Goal: Obtain resource: Download file/media

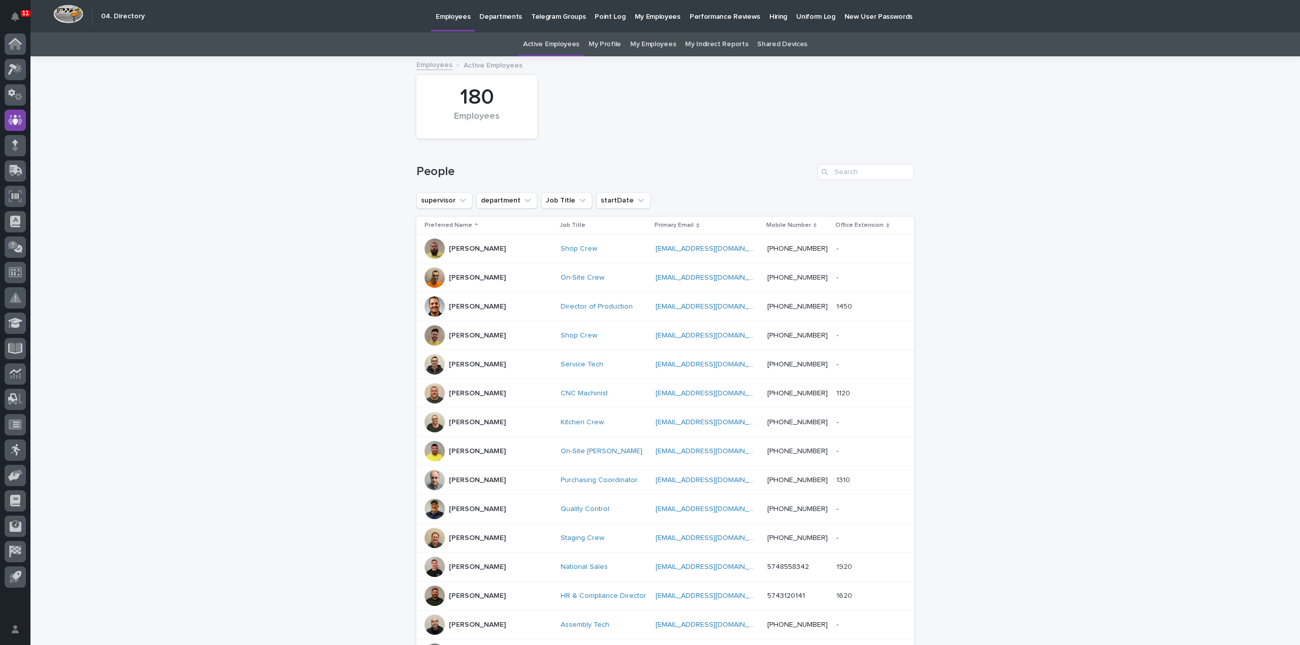
click at [1144, 220] on div "Loading... Saving… Loading... Saving… 180 Employees People supervisor departmen…" at bounding box center [664, 480] width 1269 height 847
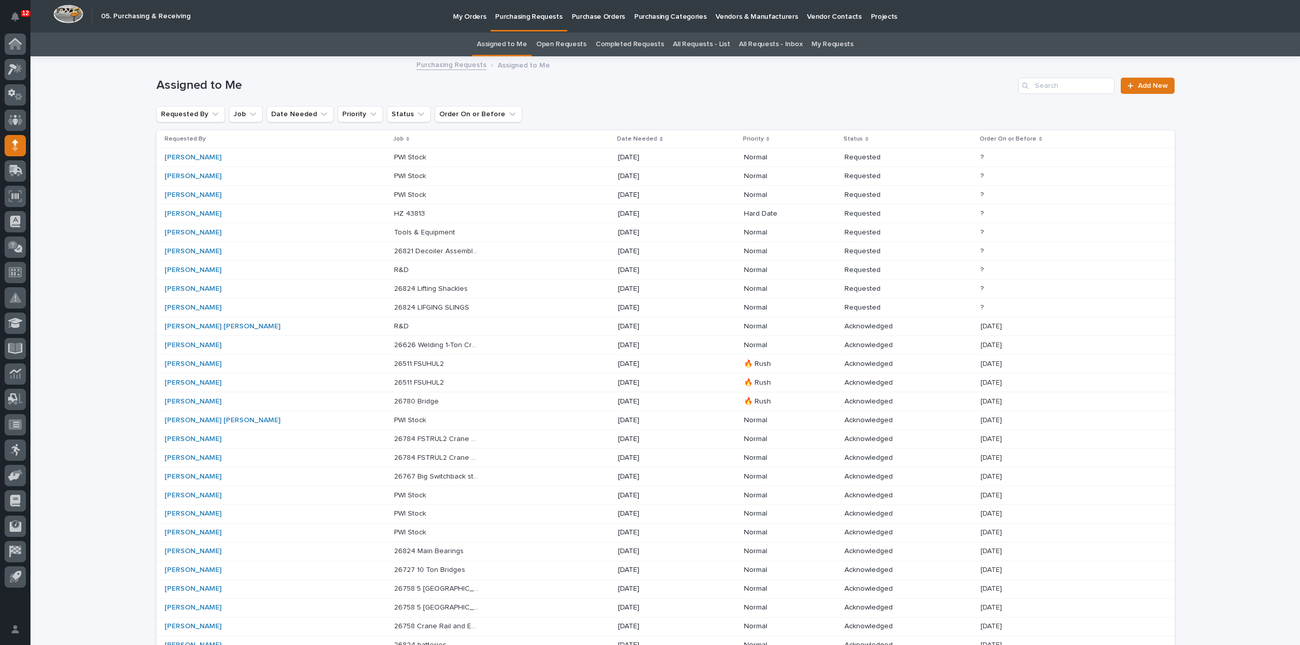
click at [394, 253] on p "26821 Decoiler Assembly - Parts & HW" at bounding box center [437, 250] width 87 height 11
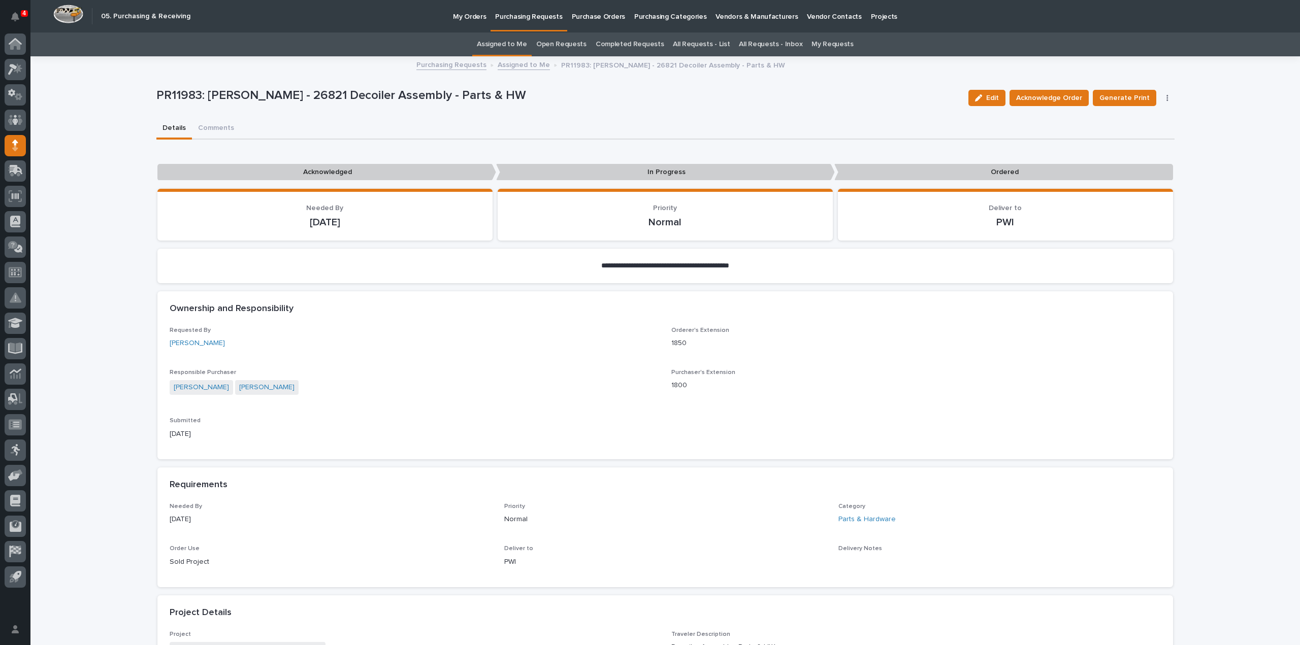
scroll to position [406, 0]
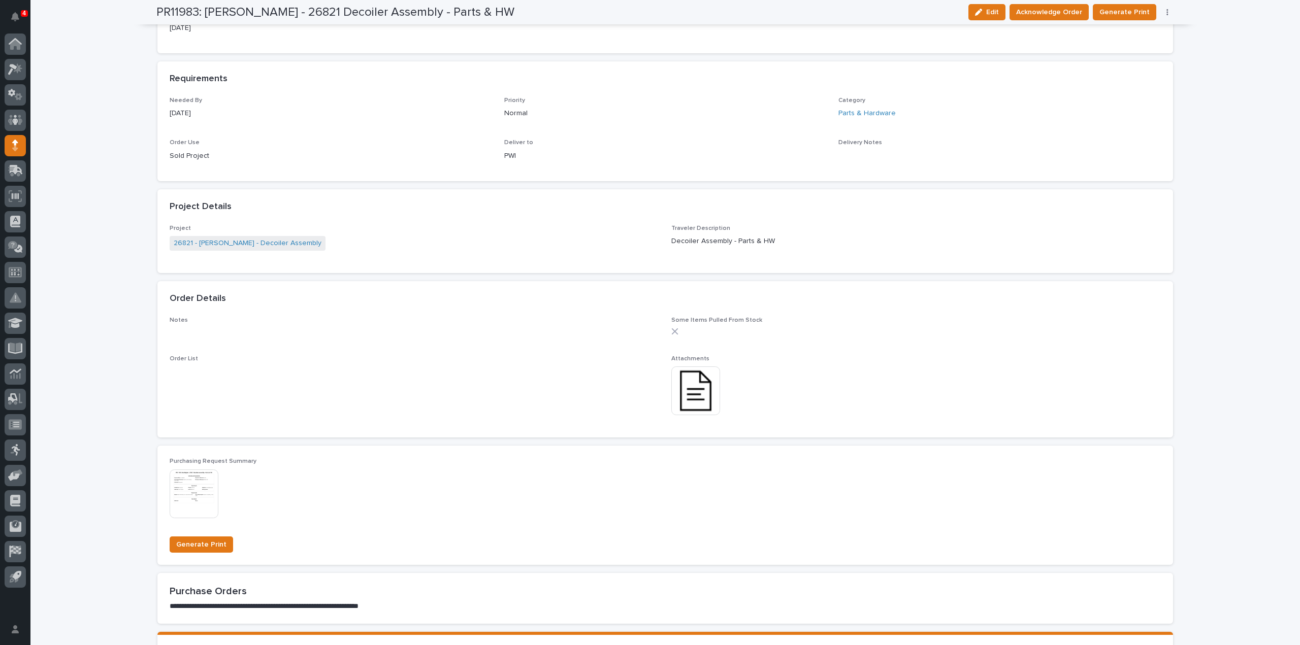
click at [697, 403] on img at bounding box center [695, 391] width 49 height 49
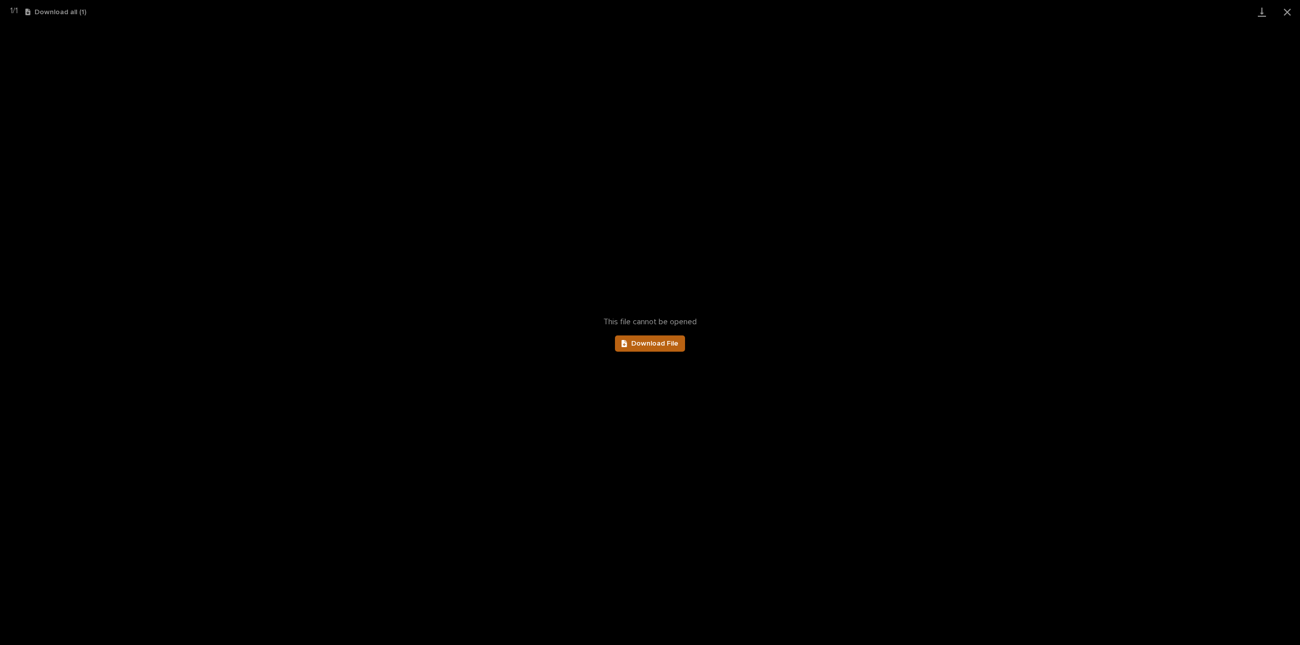
click at [634, 346] on span "Download File" at bounding box center [654, 343] width 47 height 7
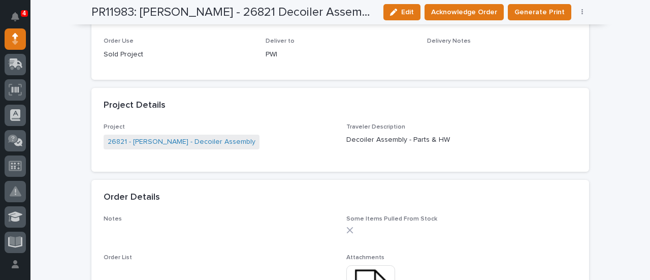
scroll to position [609, 0]
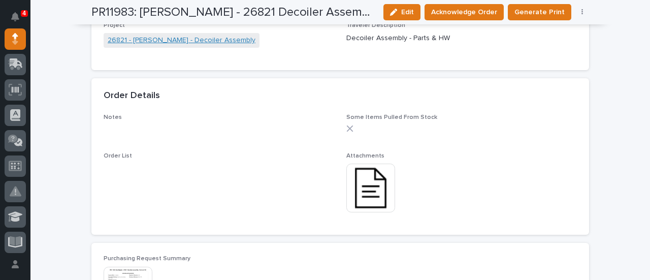
click at [204, 43] on link "26821 - [PERSON_NAME] - Decoiler Assembly" at bounding box center [182, 40] width 148 height 11
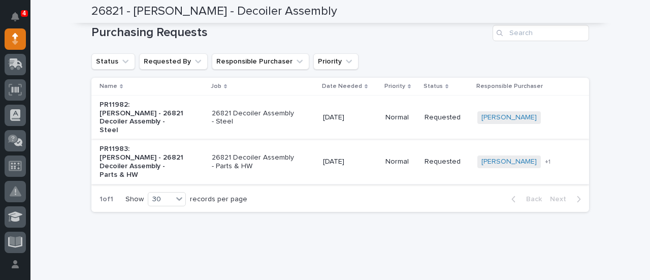
scroll to position [383, 0]
